Goal: Information Seeking & Learning: Learn about a topic

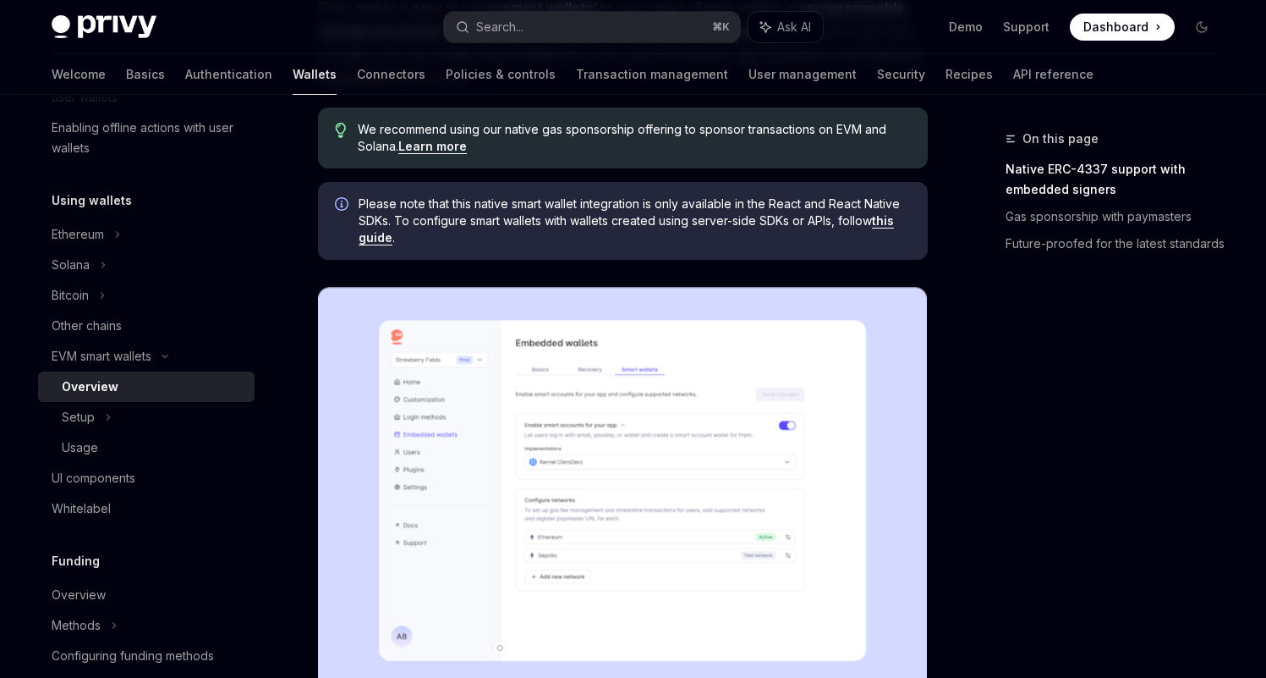
scroll to position [228, 0]
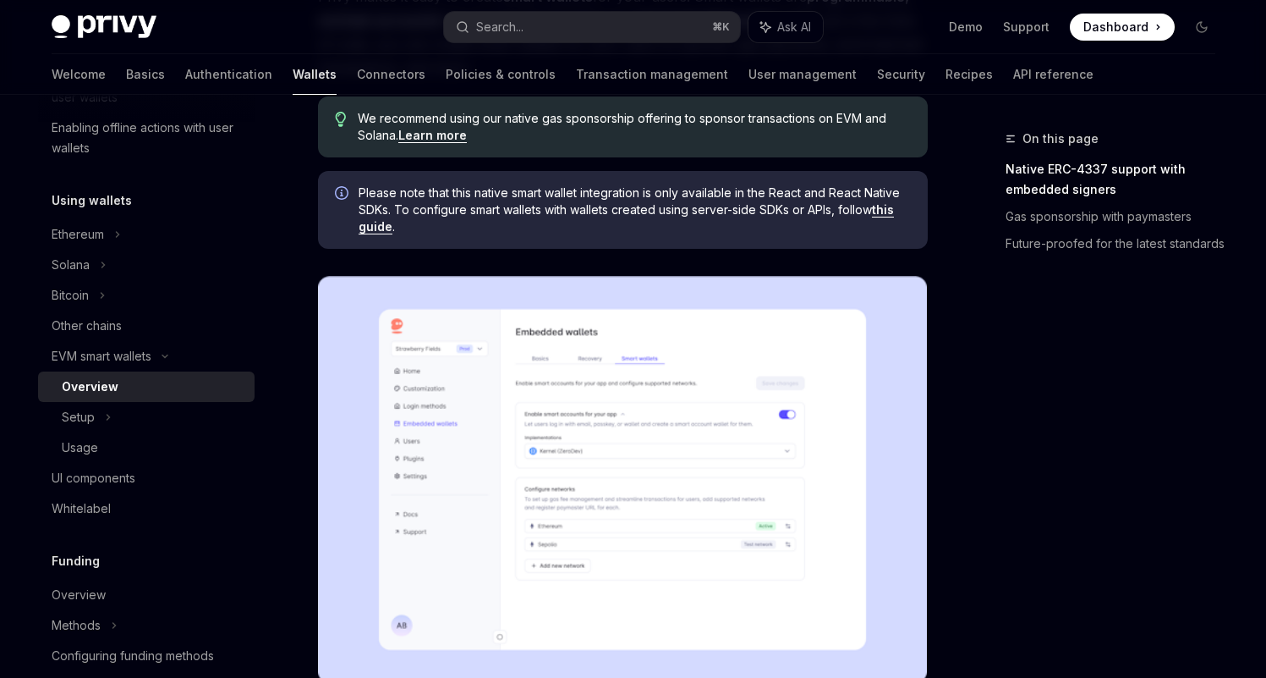
click at [890, 217] on span "Please note that this native smart wallet integration is only available in the …" at bounding box center [635, 209] width 552 height 51
click at [888, 211] on link "this guide" at bounding box center [626, 218] width 535 height 32
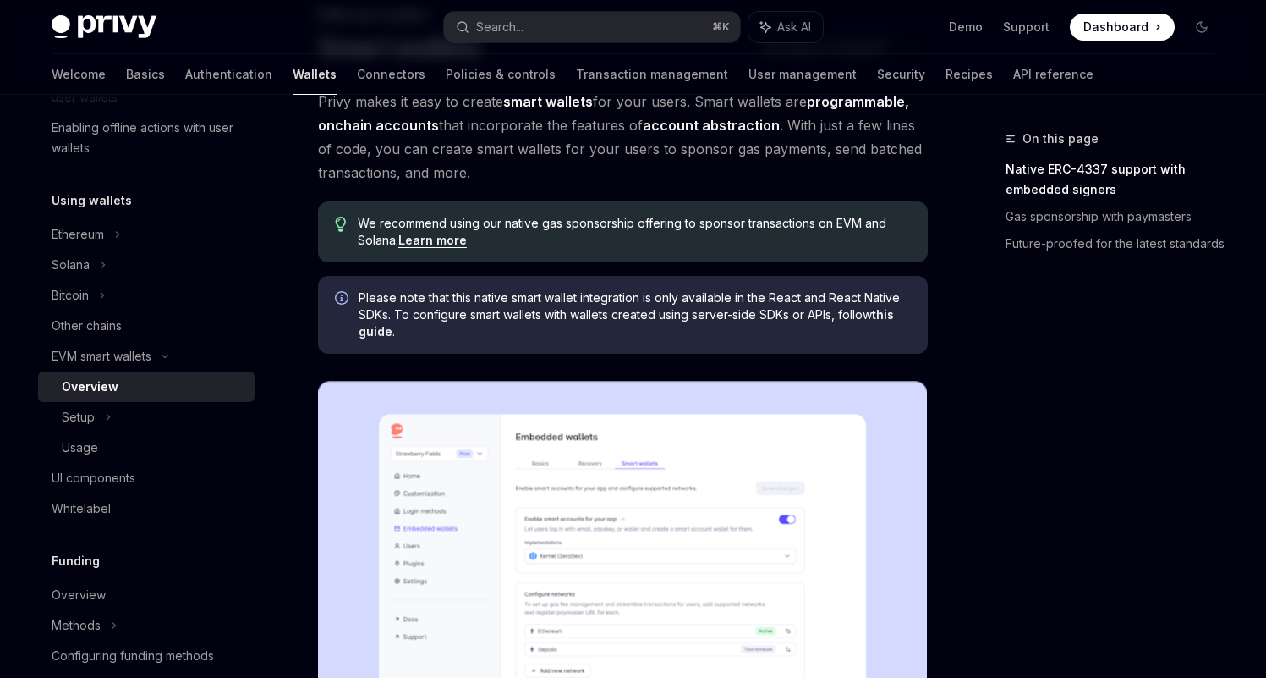
scroll to position [112, 0]
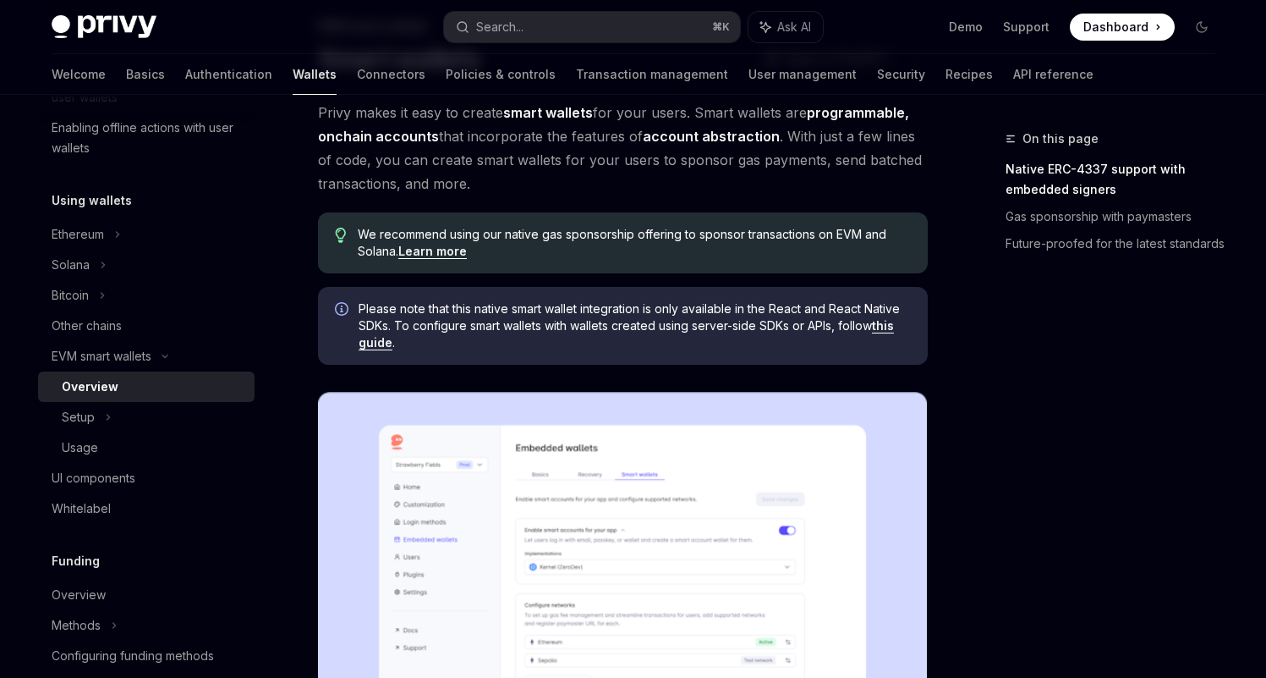
click at [425, 236] on span "We recommend using our native gas sponsorship offering to sponsor transactions …" at bounding box center [634, 243] width 552 height 34
click at [431, 248] on link "Learn more" at bounding box center [432, 251] width 69 height 15
type textarea "*"
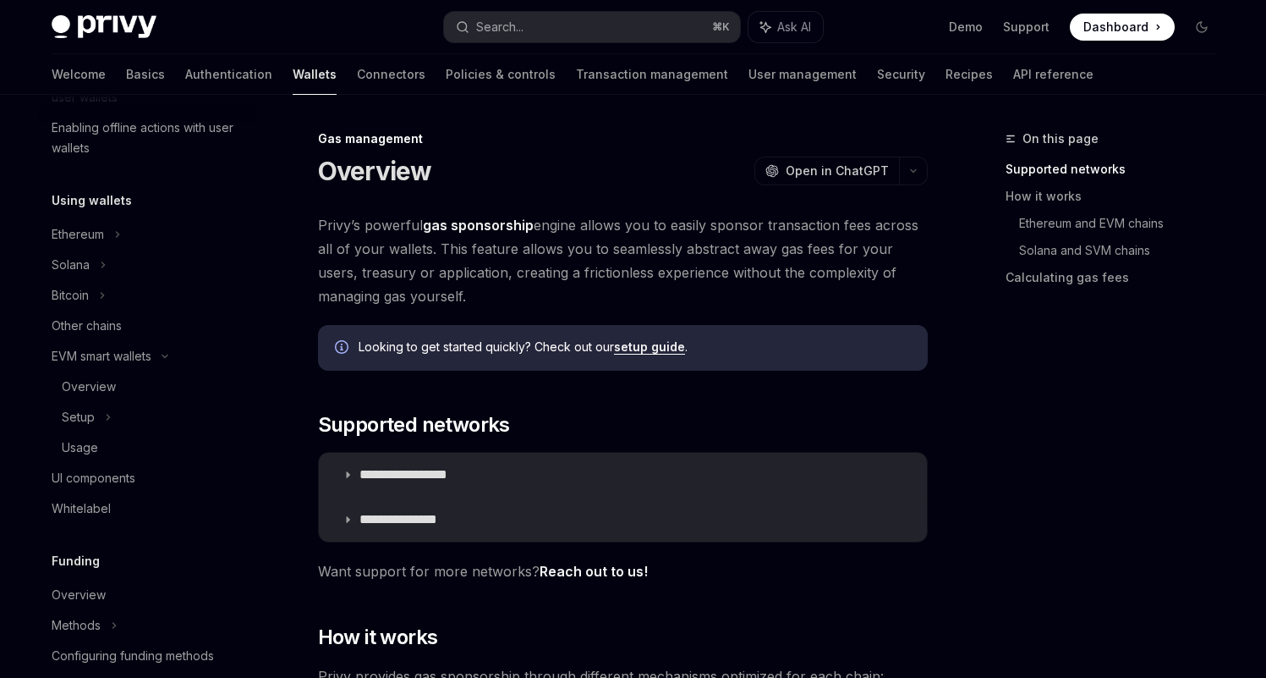
scroll to position [867, 0]
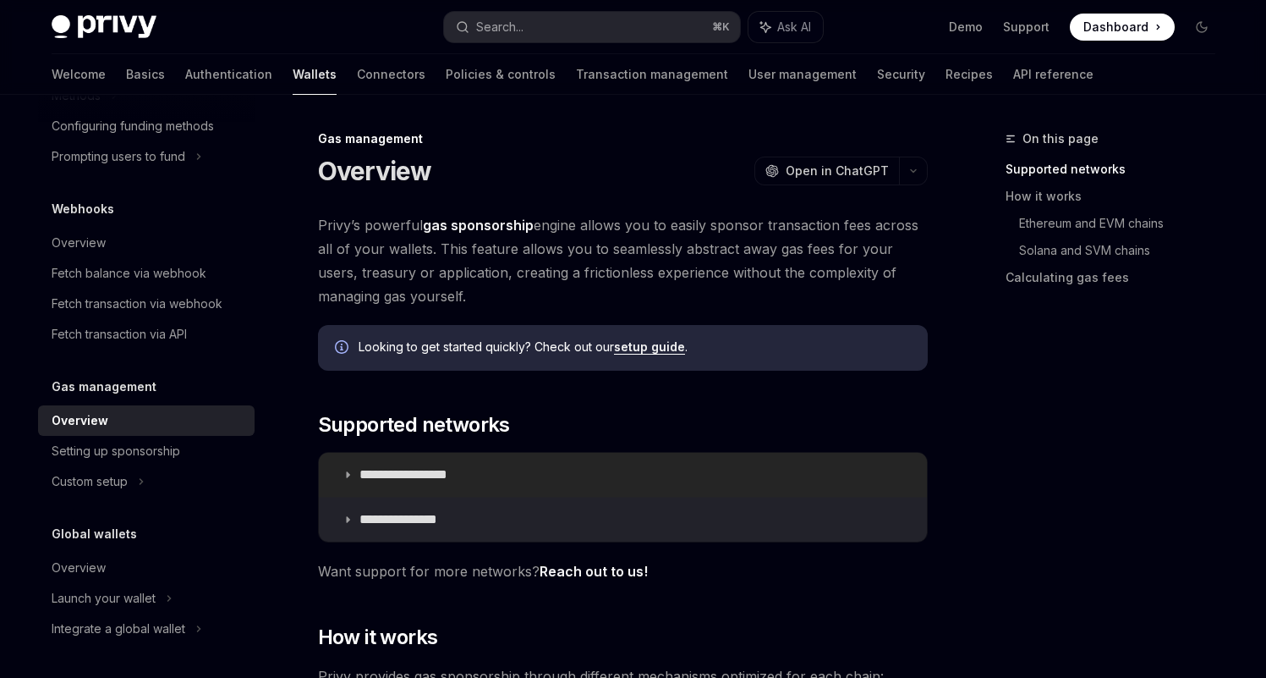
click at [644, 470] on summary "**********" at bounding box center [623, 475] width 608 height 44
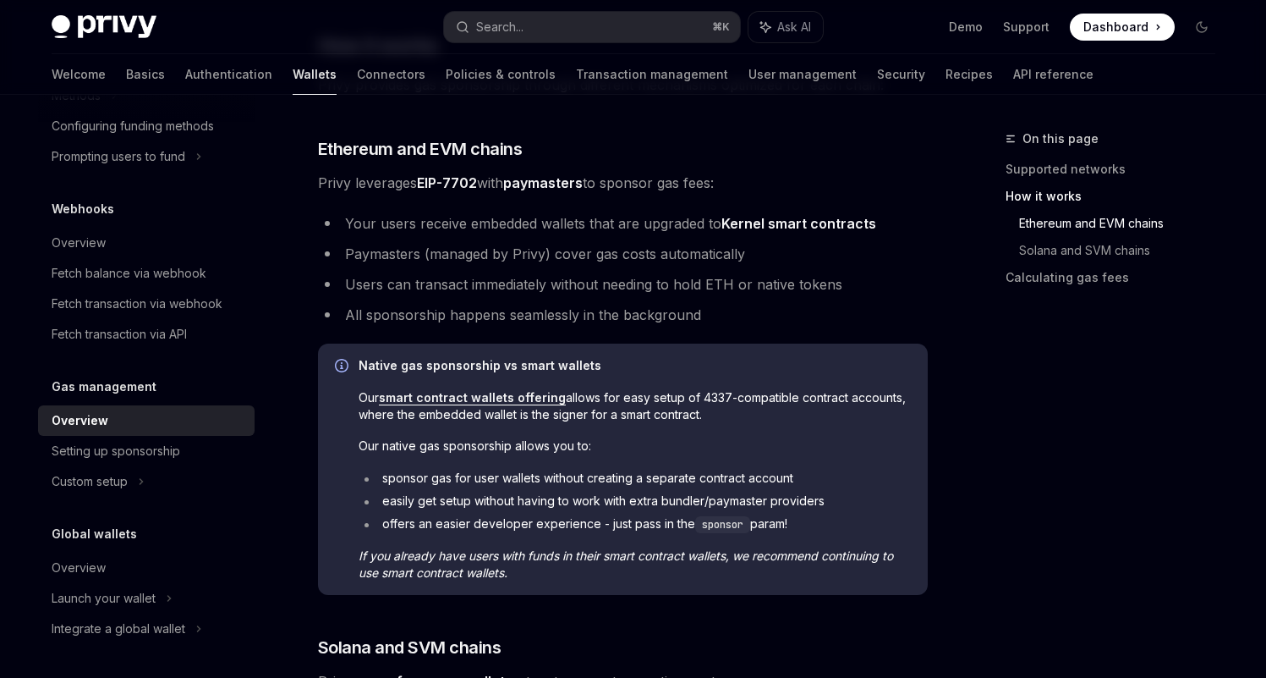
scroll to position [1079, 0]
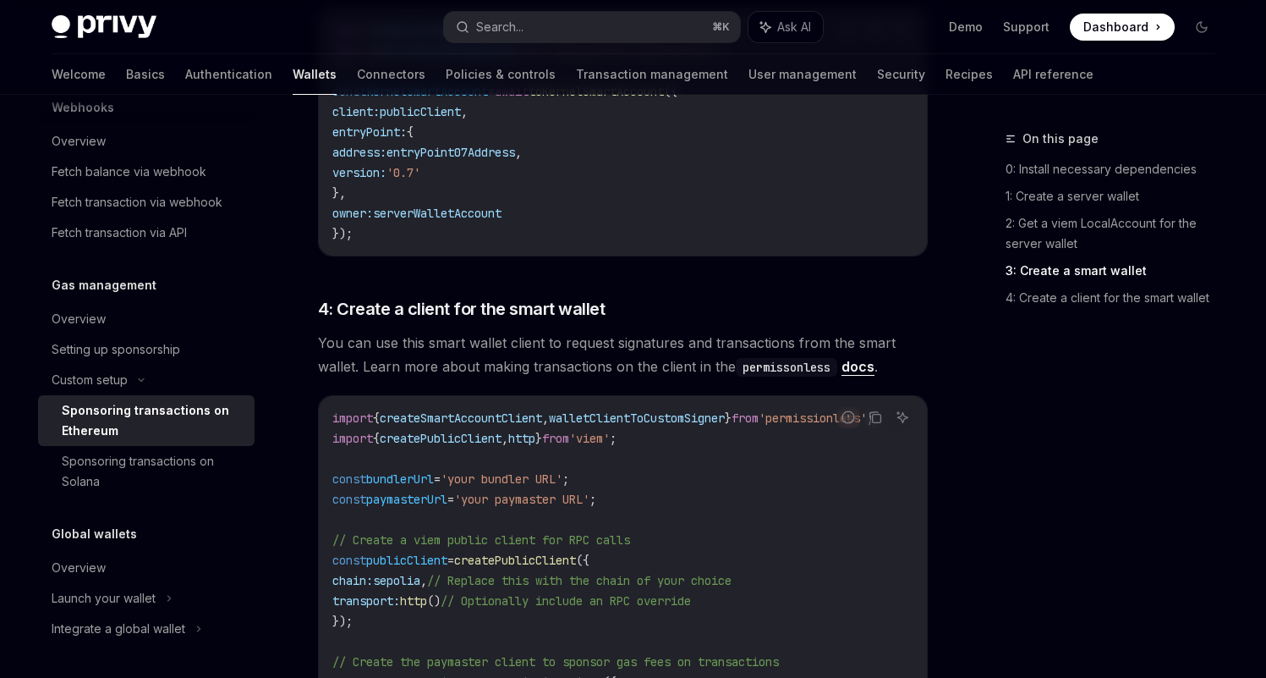
scroll to position [2280, 0]
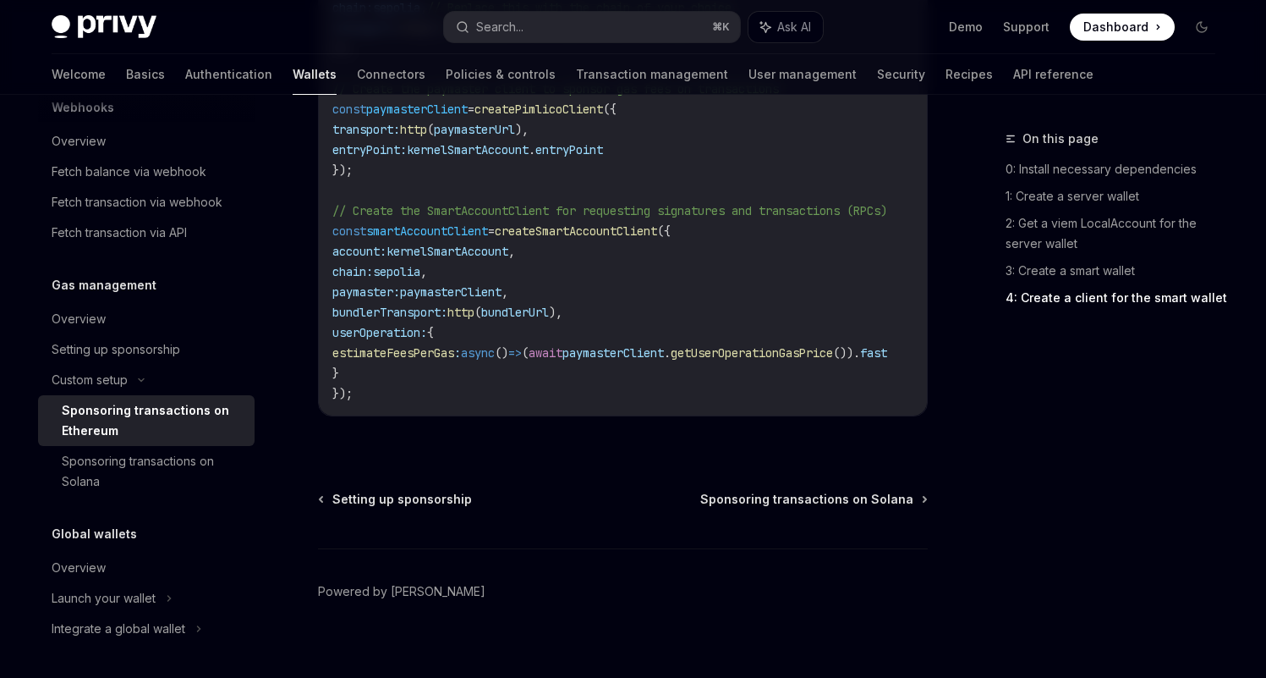
click at [975, 558] on div "On this page 0: Install necessary dependencies 1: Create a server wallet 2: Get…" at bounding box center [1100, 403] width 257 height 549
